Goal: Complete application form

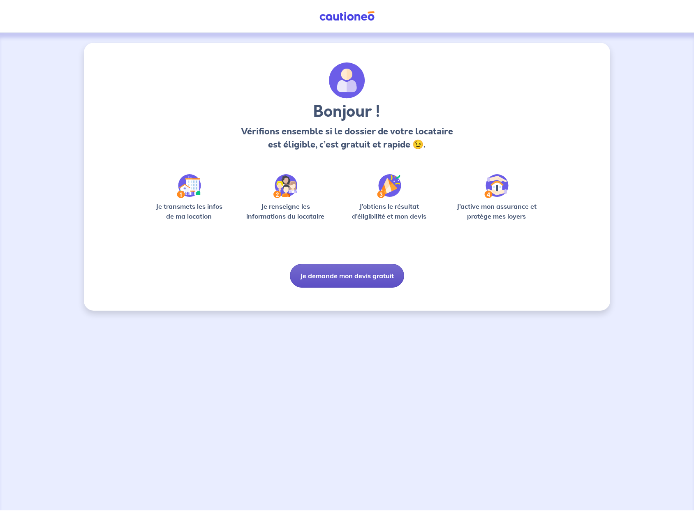
click at [368, 276] on button "Je demande mon devis gratuit" at bounding box center [347, 276] width 114 height 24
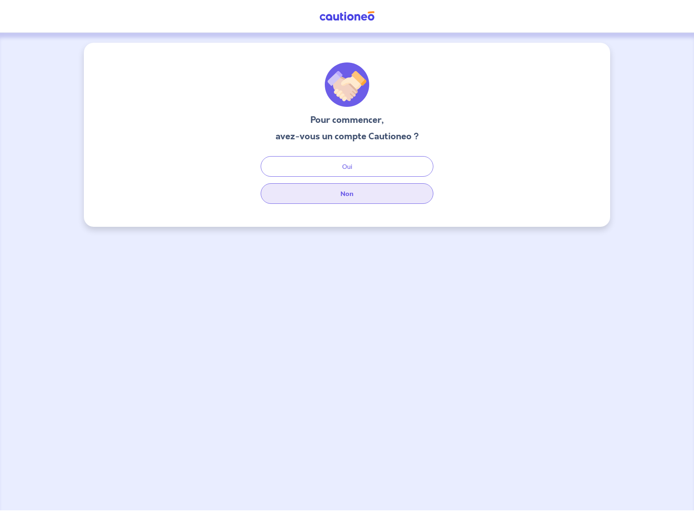
click at [362, 194] on button "Non" at bounding box center [347, 193] width 173 height 21
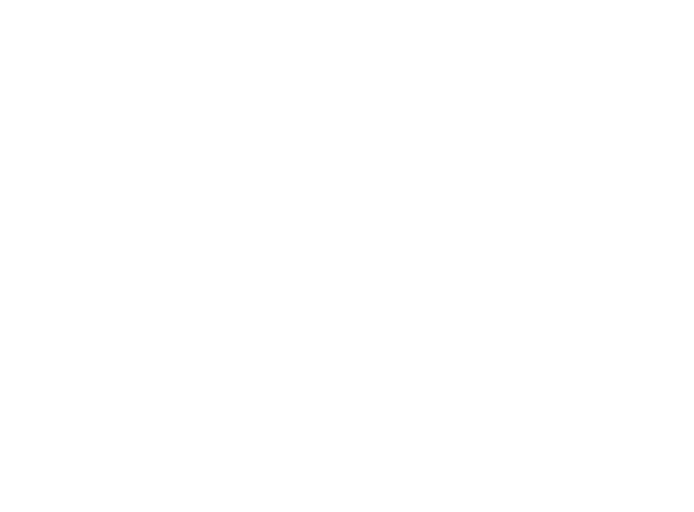
select select "FR"
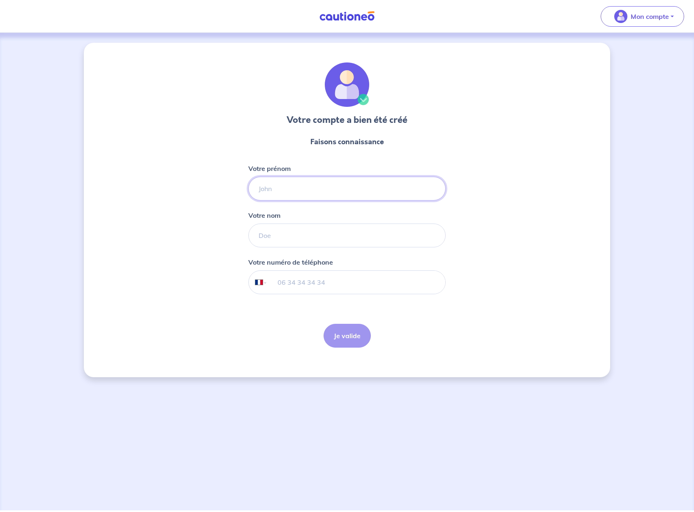
click at [330, 185] on input "Votre prénom" at bounding box center [346, 189] width 197 height 24
type input "[PERSON_NAME]"
type input "06 82 06 00 93"
click at [352, 337] on button "Je valide" at bounding box center [346, 336] width 47 height 24
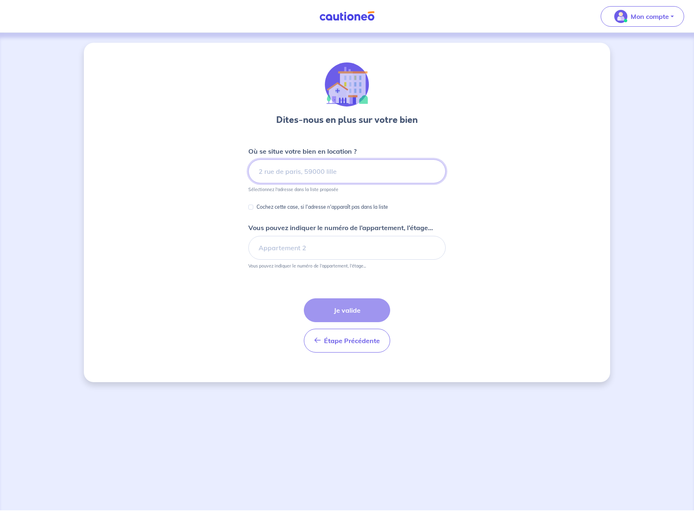
click at [353, 180] on input at bounding box center [346, 171] width 197 height 24
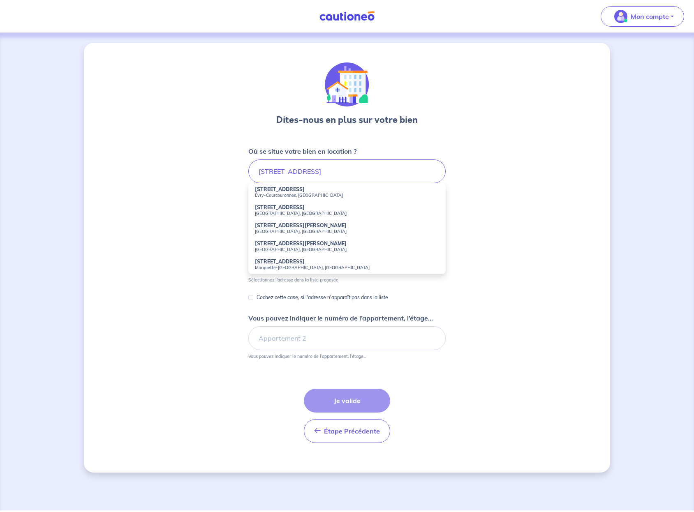
click at [337, 190] on li "49 Boulevard Decauville Évry-Courcouronnes, France" at bounding box center [346, 192] width 197 height 18
type input "49 Boulevard Decauville, Évry-Courcouronnes, France"
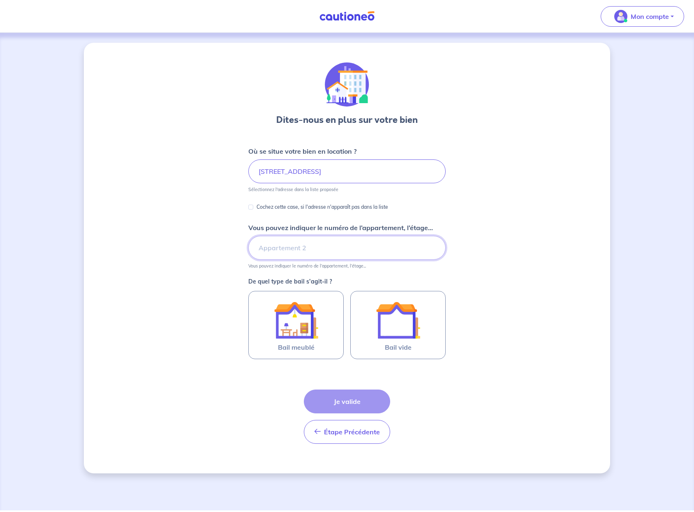
click at [282, 245] on input "Vous pouvez indiquer le numéro de l’appartement, l’étage..." at bounding box center [346, 248] width 197 height 24
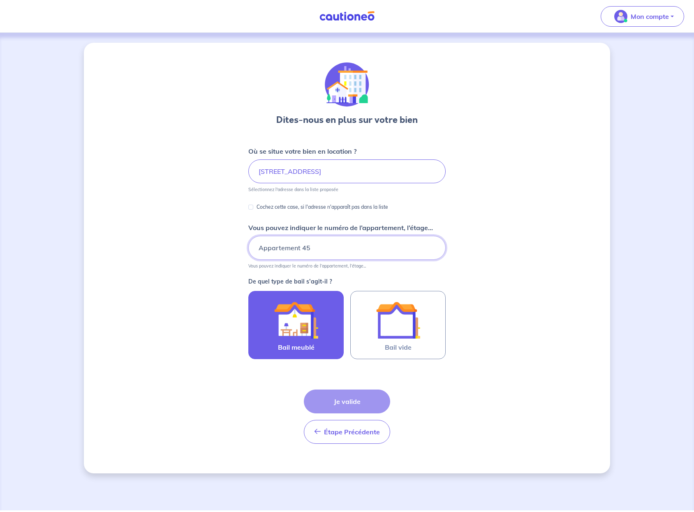
type input "Appartement 45"
click at [295, 329] on img at bounding box center [296, 320] width 44 height 44
click at [0, 0] on input "Bail meublé" at bounding box center [0, 0] width 0 height 0
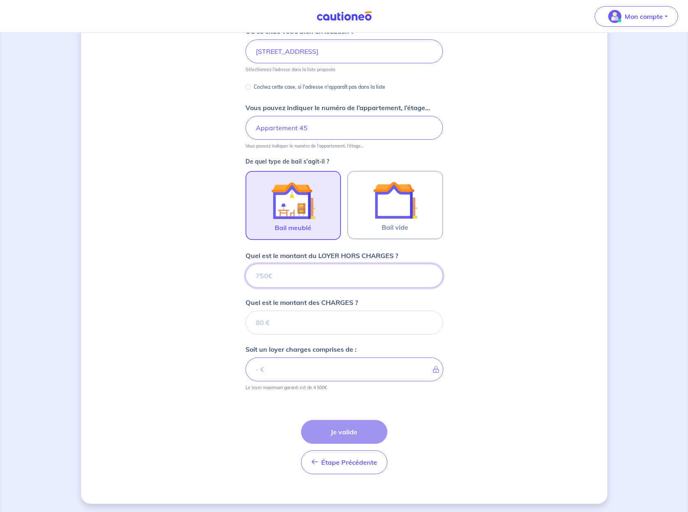
scroll to position [122, 0]
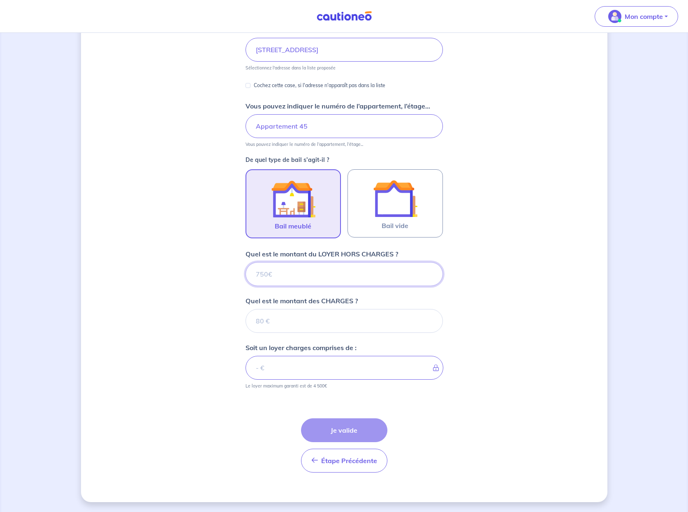
click at [352, 279] on input "Quel est le montant du LOYER HORS CHARGES ?" at bounding box center [343, 274] width 197 height 24
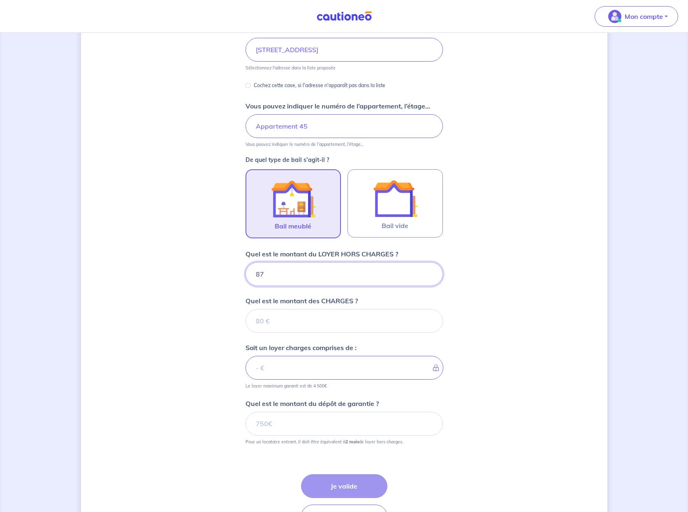
type input "870"
click at [358, 328] on input "Quel est le montant des CHARGES ?" at bounding box center [343, 321] width 197 height 24
type input "80"
type input "950"
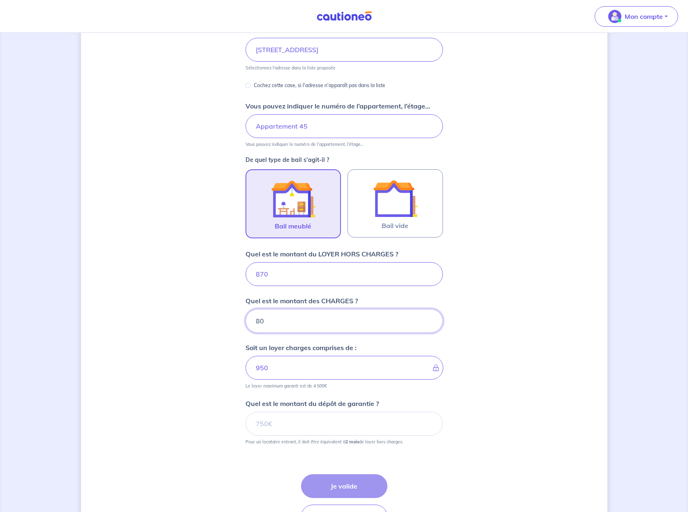
type input "80"
click at [330, 425] on input "Quel est le montant du dépôt de garantie ?" at bounding box center [343, 424] width 197 height 24
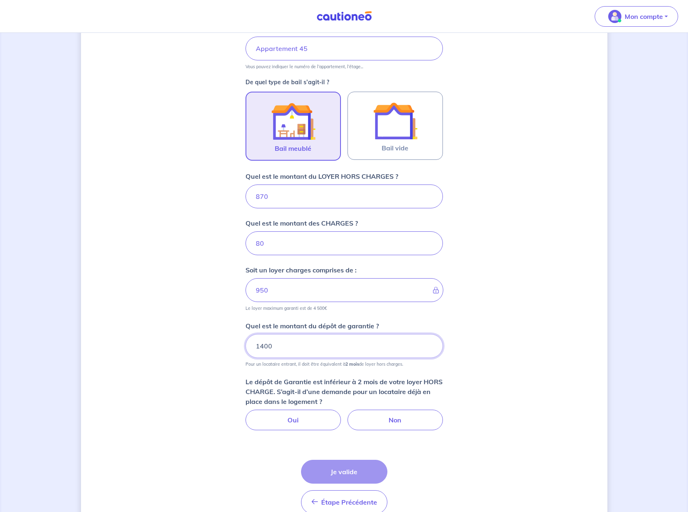
scroll to position [241, 0]
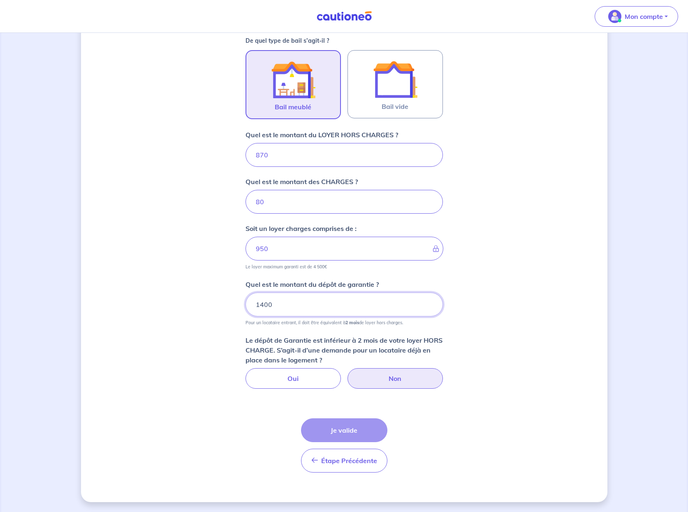
type input "1400"
click at [398, 376] on label "Non" at bounding box center [394, 378] width 95 height 21
click at [346, 374] on input "Non" at bounding box center [343, 370] width 5 height 5
radio input "true"
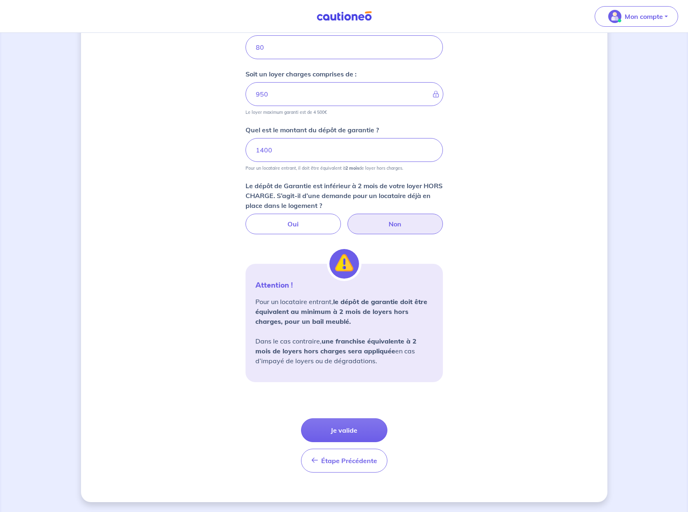
scroll to position [0, 0]
